Goal: Information Seeking & Learning: Learn about a topic

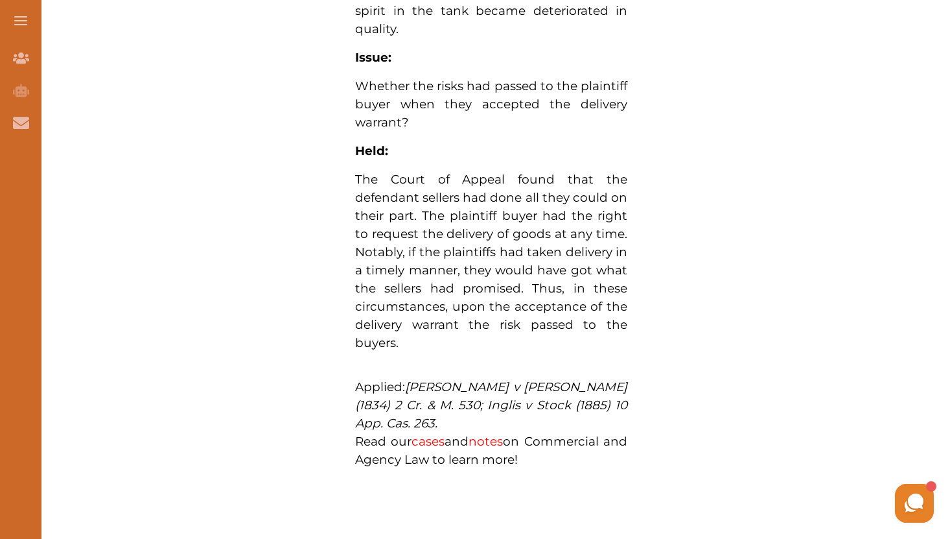
scroll to position [962, 0]
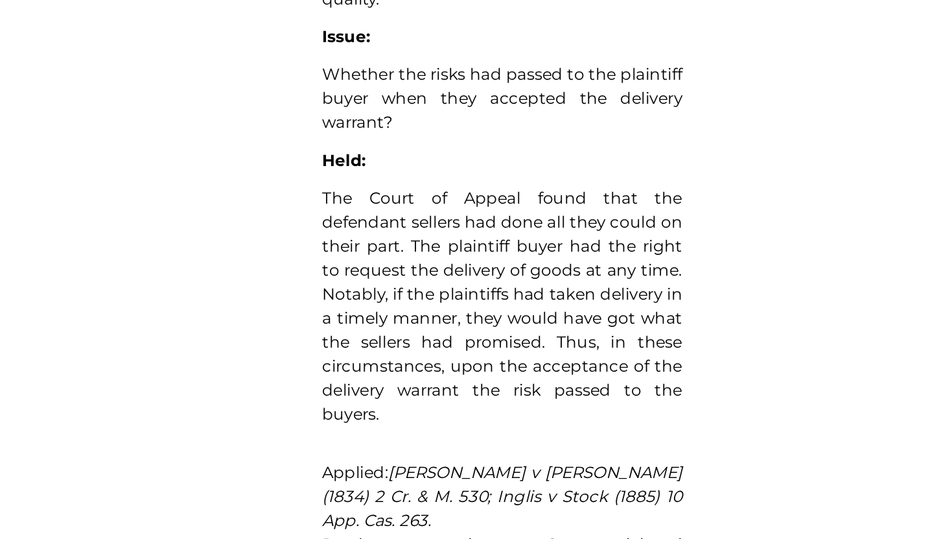
drag, startPoint x: 424, startPoint y: 175, endPoint x: 505, endPoint y: 216, distance: 91.0
click at [505, 216] on span "The Court of Appeal found that the defendant sellers had done all they could on…" at bounding box center [491, 268] width 272 height 178
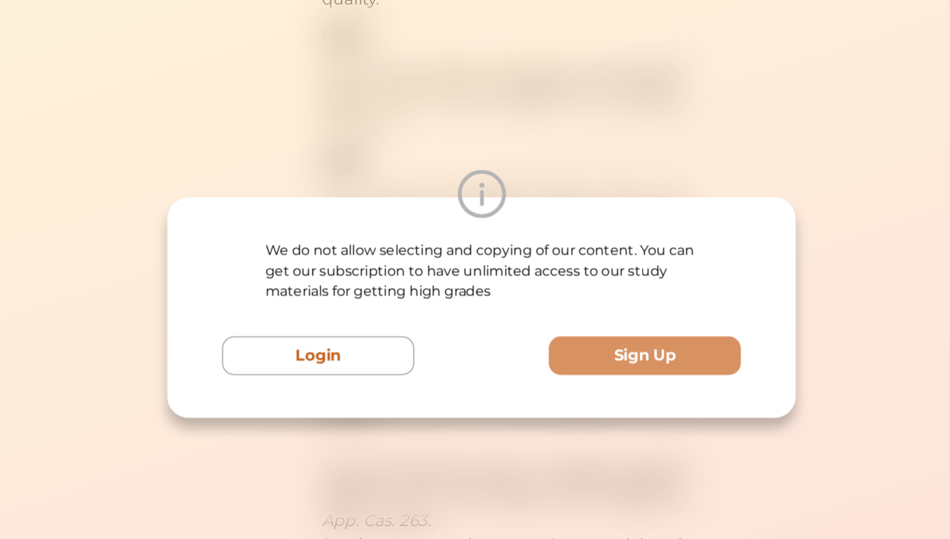
drag, startPoint x: 372, startPoint y: 303, endPoint x: 605, endPoint y: 118, distance: 298.0
click at [518, 118] on div "We do not allow selecting and copying of our content. You can get our subscript…" at bounding box center [475, 269] width 950 height 539
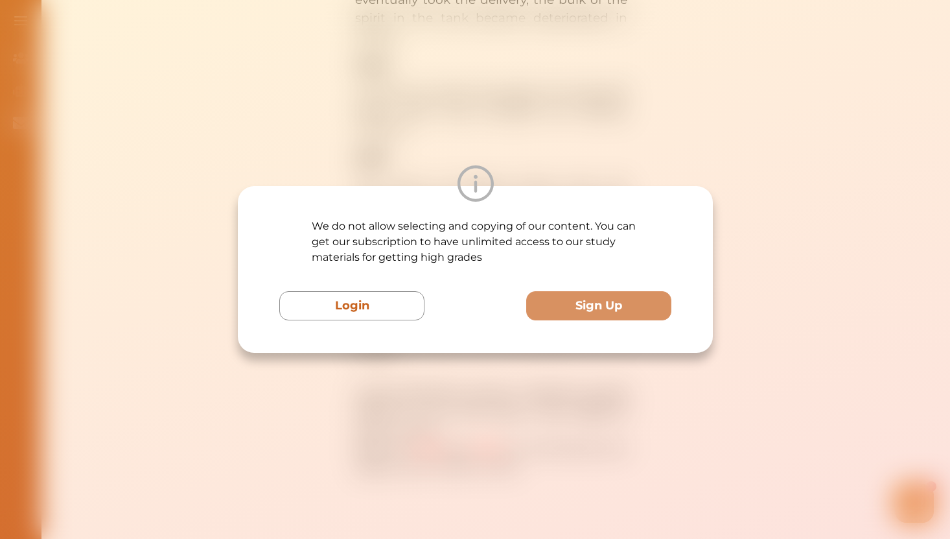
click at [518, 108] on div "We do not allow selecting and copying of our content. You can get our subscript…" at bounding box center [475, 269] width 950 height 539
